Goal: Navigation & Orientation: Find specific page/section

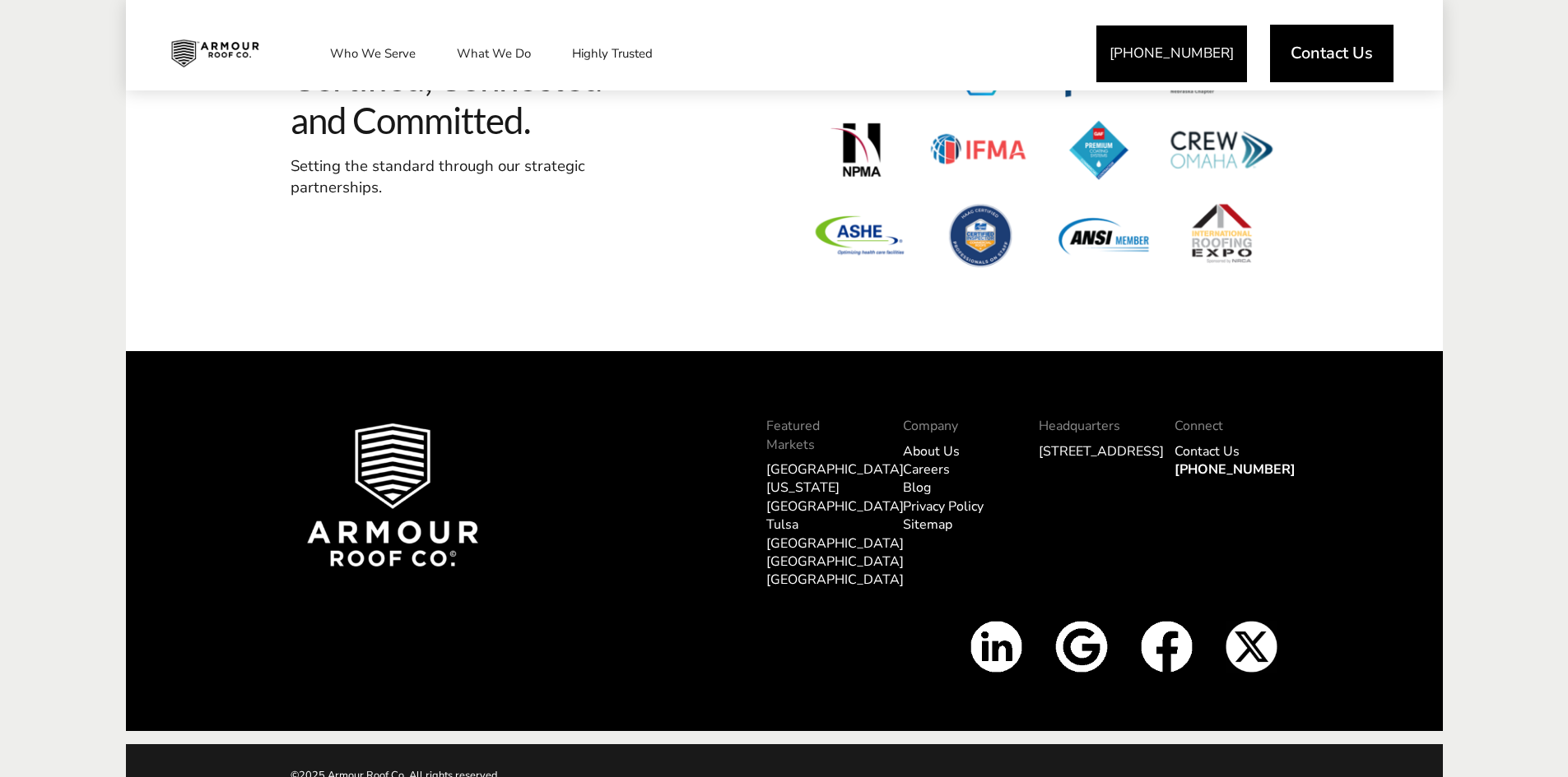
scroll to position [5044, 0]
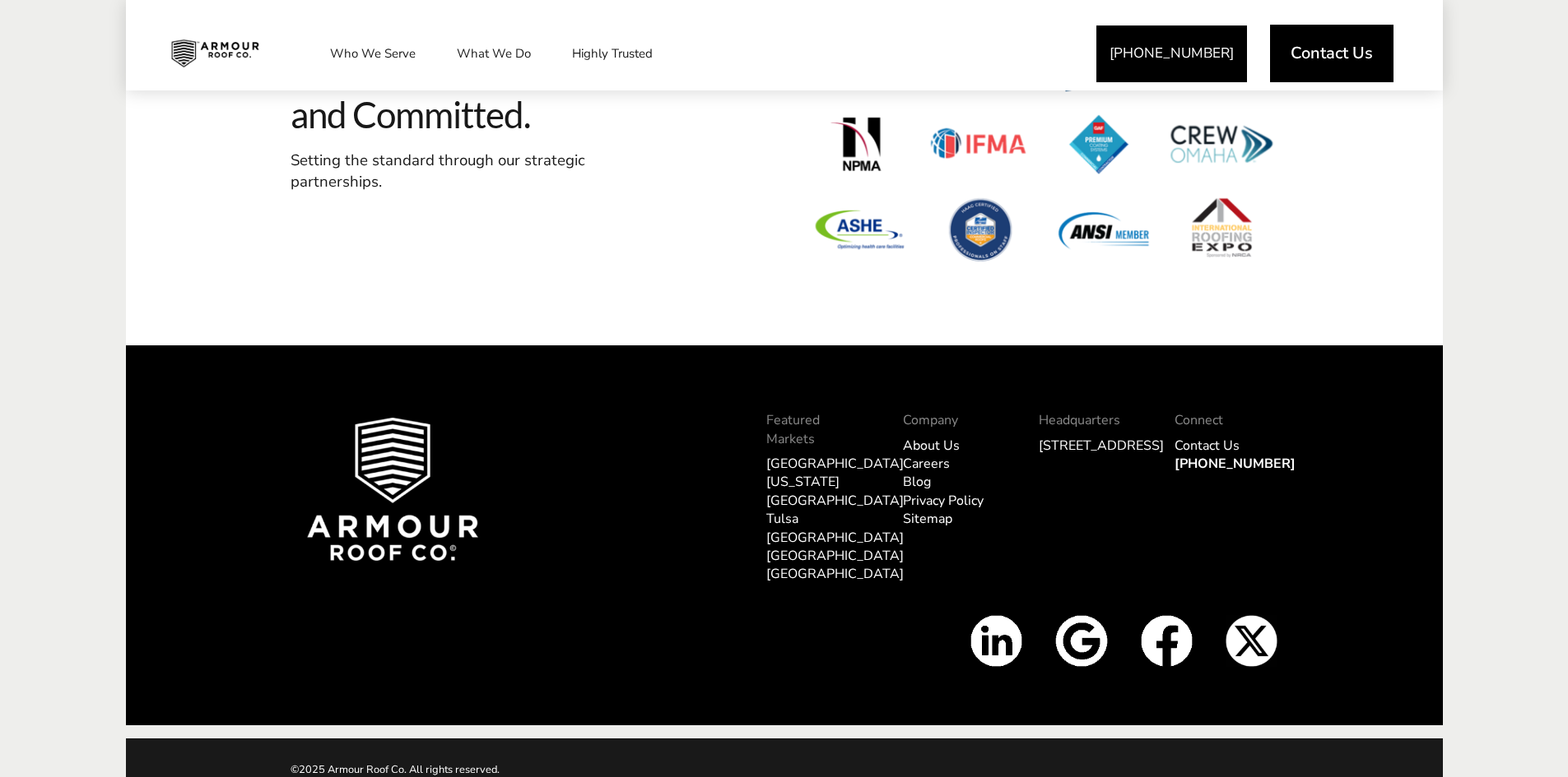
click at [940, 445] on link "About Us" at bounding box center [931, 445] width 57 height 18
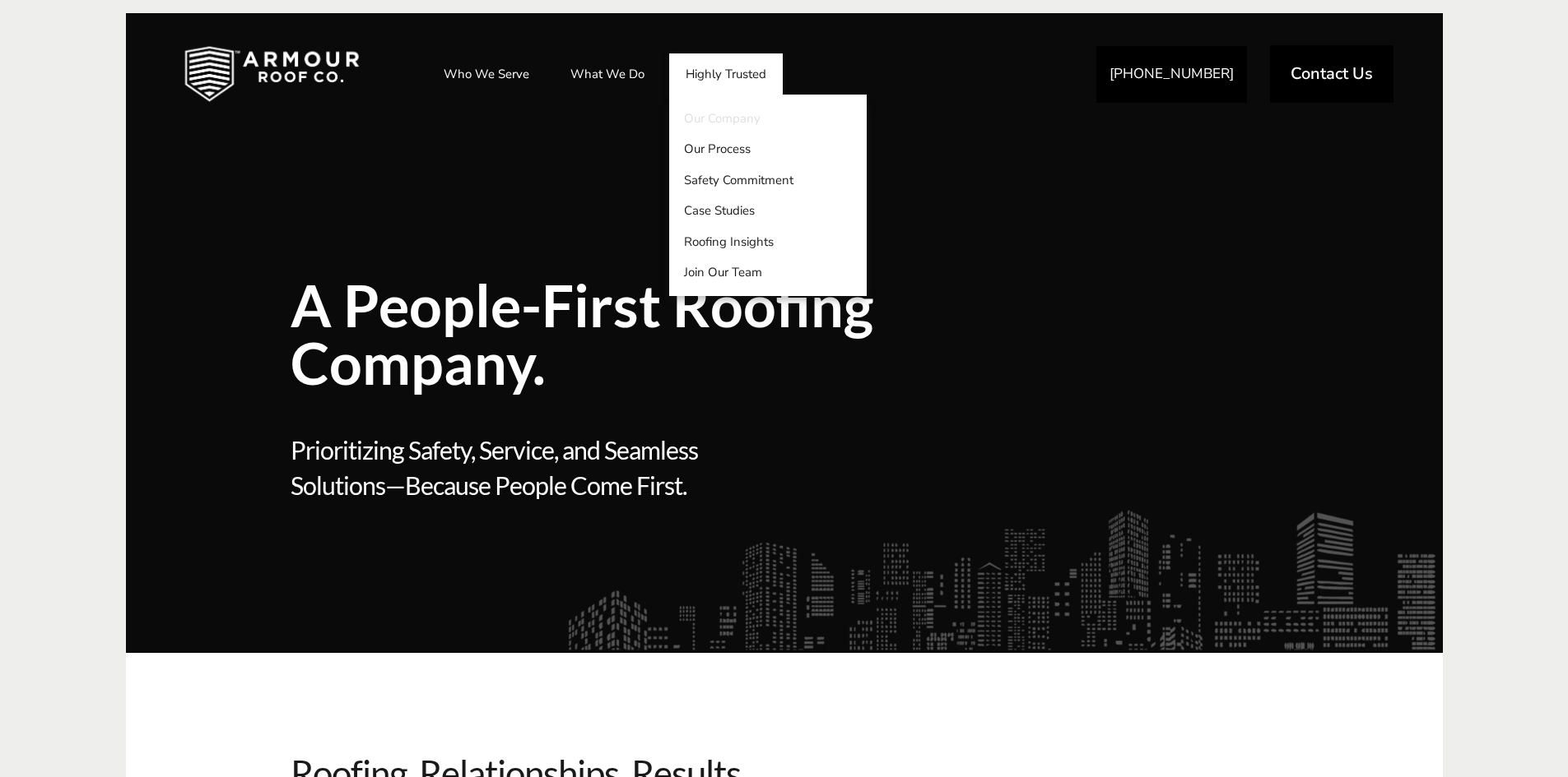
click at [721, 122] on link "Our Company" at bounding box center [768, 118] width 198 height 32
